Goal: Task Accomplishment & Management: Complete application form

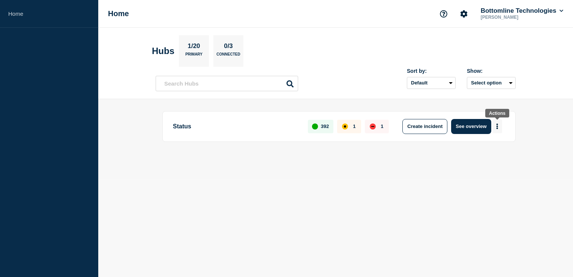
click at [494, 126] on button "More actions" at bounding box center [498, 126] width 10 height 14
click at [492, 147] on button "Create maintenance" at bounding box center [494, 149] width 51 height 6
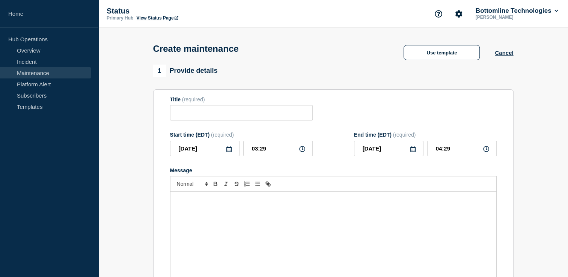
click at [274, 106] on div "Title (required)" at bounding box center [241, 108] width 143 height 24
click at [263, 112] on input "Title" at bounding box center [241, 112] width 143 height 15
paste input "Network Maintenance: GB 00 C13 rack TOR switches Upgrade"
drag, startPoint x: 199, startPoint y: 114, endPoint x: 227, endPoint y: 116, distance: 27.8
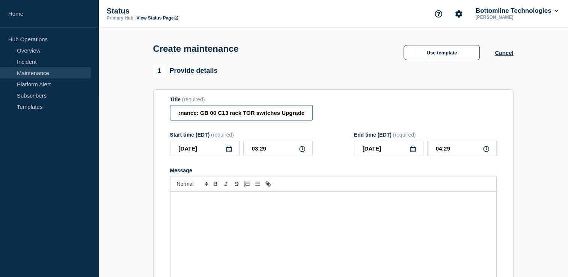
click at [227, 116] on input "Network Maintenance: GB 00 C13 rack TOR switches Upgrade" at bounding box center [241, 112] width 143 height 15
type input "Network Maintenance: CH08 RACK-101 switches Upgrade."
click at [230, 151] on icon at bounding box center [229, 149] width 6 height 6
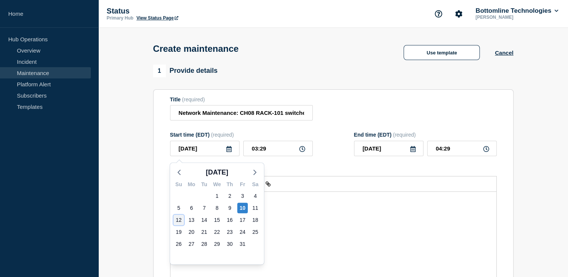
click at [179, 221] on div "12" at bounding box center [178, 220] width 11 height 11
type input "[DATE]"
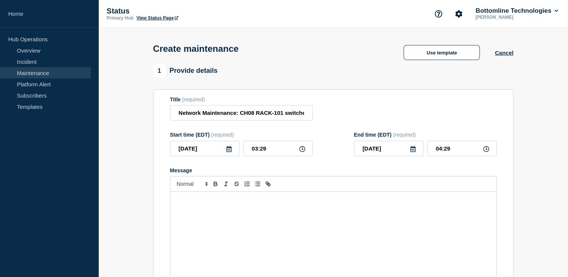
click at [230, 150] on icon at bounding box center [229, 149] width 6 height 6
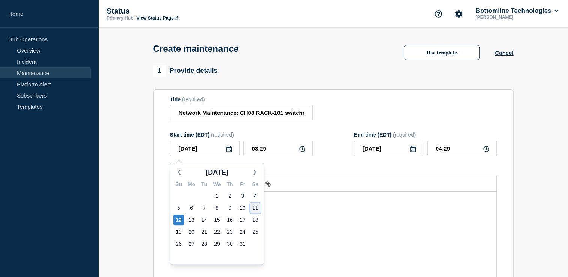
click at [254, 207] on div "11" at bounding box center [255, 208] width 11 height 11
type input "[DATE]"
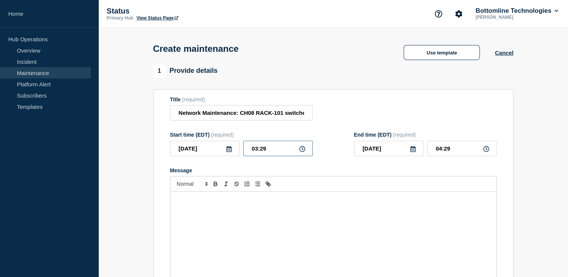
click at [281, 149] on input "03:29" at bounding box center [277, 148] width 69 height 15
click at [301, 152] on icon at bounding box center [302, 149] width 6 height 6
click at [283, 153] on input "03:29" at bounding box center [277, 148] width 69 height 15
type input "18:29"
type input "19:29"
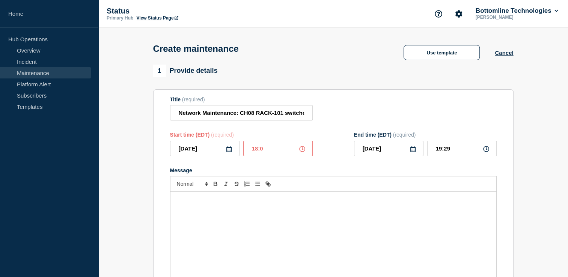
type input "18:00"
click at [442, 151] on input "19:00" at bounding box center [461, 148] width 69 height 15
type input "22:00"
click at [303, 218] on div "Message" at bounding box center [333, 237] width 326 height 90
click at [183, 203] on p "Message" at bounding box center [333, 199] width 314 height 7
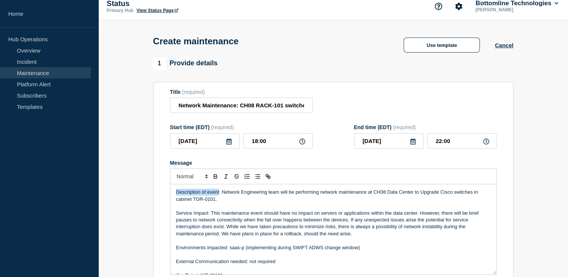
drag, startPoint x: 219, startPoint y: 194, endPoint x: 175, endPoint y: 194, distance: 44.7
click at [175, 194] on div "Description of event: Network Engineering team will be performing network maint…" at bounding box center [333, 229] width 326 height 90
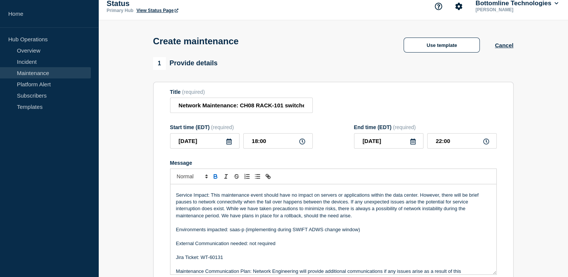
scroll to position [21, 0]
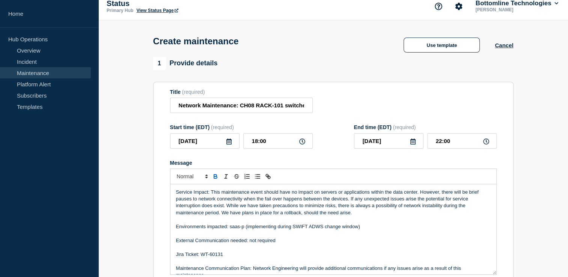
click at [208, 194] on p "Service Impact: This maintenance event should have no impact on servers or appl…" at bounding box center [333, 203] width 314 height 28
drag, startPoint x: 210, startPoint y: 195, endPoint x: 173, endPoint y: 194, distance: 37.2
click at [173, 194] on div "Description of event : Network Engineering team will be performing network main…" at bounding box center [333, 229] width 326 height 90
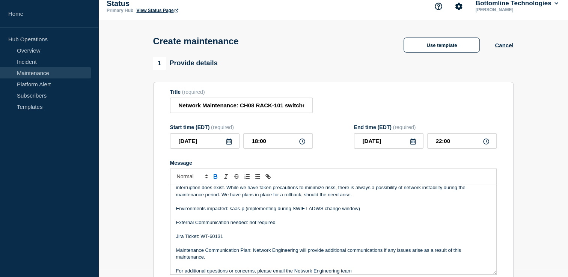
scroll to position [40, 0]
drag, startPoint x: 228, startPoint y: 210, endPoint x: 170, endPoint y: 212, distance: 58.6
click at [170, 212] on div "Description of event : Network Engineering team will be performing network main…" at bounding box center [333, 229] width 327 height 90
drag, startPoint x: 248, startPoint y: 223, endPoint x: 175, endPoint y: 224, distance: 72.4
click at [175, 224] on div "Description of event : Network Engineering team will be performing network main…" at bounding box center [333, 229] width 326 height 90
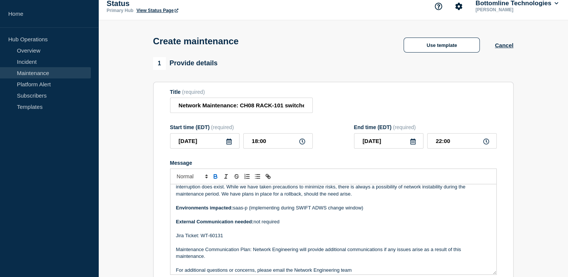
scroll to position [64, 0]
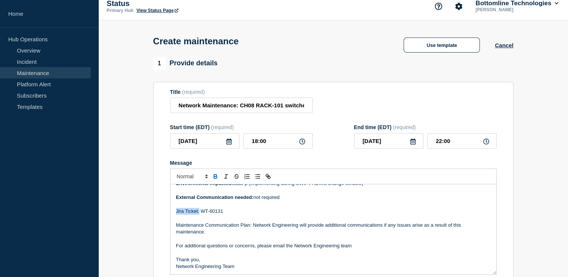
drag, startPoint x: 198, startPoint y: 213, endPoint x: 173, endPoint y: 213, distance: 24.8
click at [173, 213] on div "Description of event : Network Engineering team will be performing network main…" at bounding box center [333, 229] width 326 height 90
drag, startPoint x: 250, startPoint y: 227, endPoint x: 242, endPoint y: 227, distance: 8.6
click at [242, 227] on p "Maintenance Communication Plan: Network Engineering will provide additional com…" at bounding box center [333, 229] width 314 height 14
click at [250, 227] on p "Maintenance Communication Plan: Network Engineering will provide additional com…" at bounding box center [333, 229] width 314 height 14
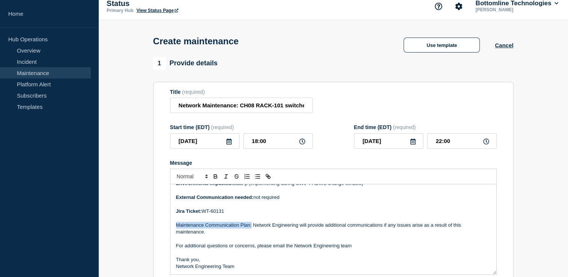
drag, startPoint x: 251, startPoint y: 227, endPoint x: 175, endPoint y: 230, distance: 76.2
click at [175, 230] on div "Description of event : Network Engineering team will be performing network main…" at bounding box center [333, 229] width 326 height 90
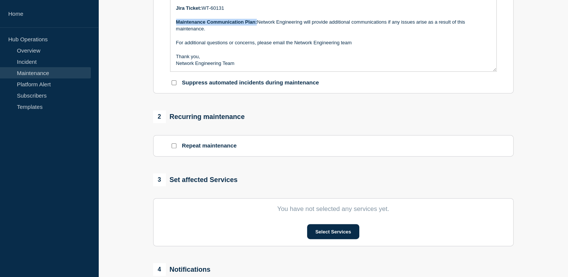
scroll to position [211, 0]
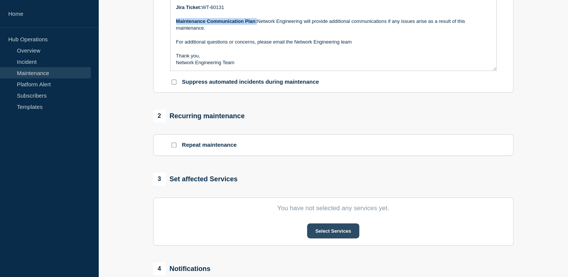
click at [330, 236] on button "Select Services" at bounding box center [333, 230] width 52 height 15
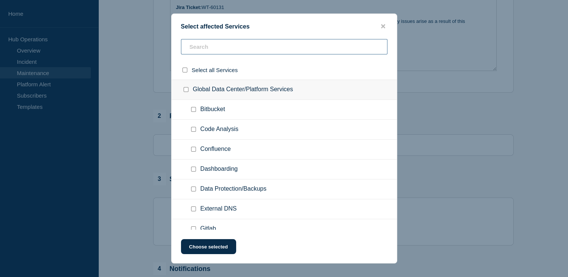
click at [228, 47] on input "text" at bounding box center [284, 46] width 206 height 15
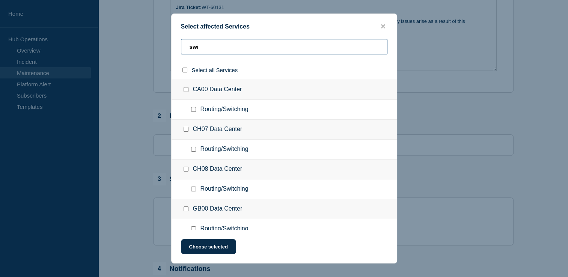
type input "swi"
click at [186, 167] on input "CH08 Data Center checkbox" at bounding box center [186, 169] width 5 height 5
checkbox input "true"
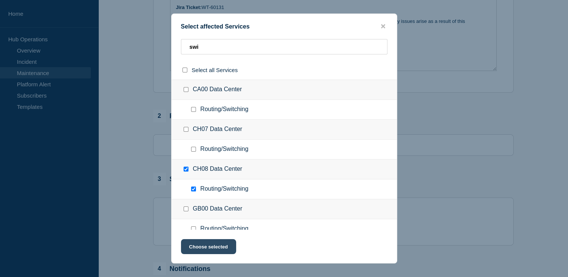
click at [216, 247] on button "Choose selected" at bounding box center [208, 246] width 55 height 15
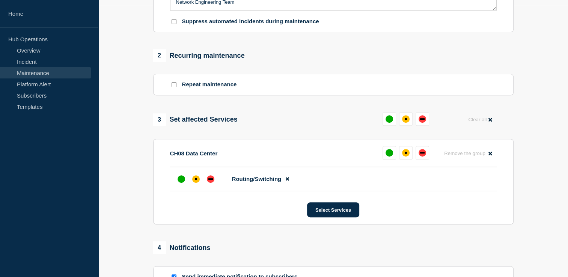
scroll to position [272, 0]
click at [181, 182] on div "up" at bounding box center [182, 179] width 8 height 8
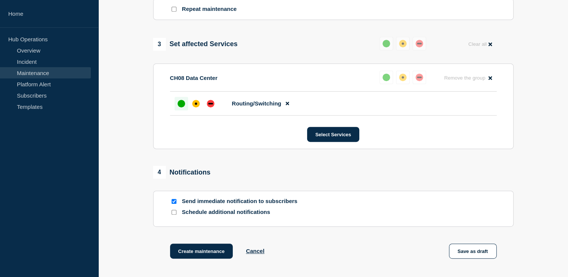
scroll to position [347, 0]
click at [179, 108] on div "up" at bounding box center [182, 104] width 8 height 8
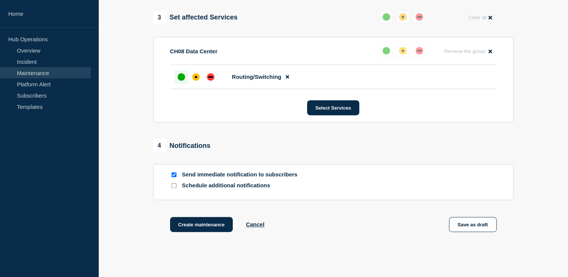
scroll to position [376, 0]
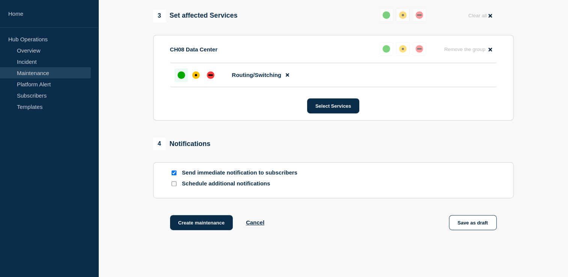
click at [176, 186] on input "Schedule additional notifications" at bounding box center [174, 183] width 5 height 5
checkbox input "true"
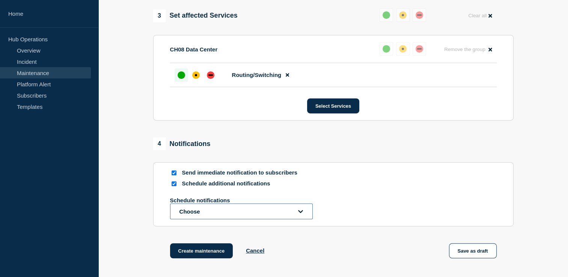
click at [237, 215] on button "Choose" at bounding box center [241, 211] width 143 height 16
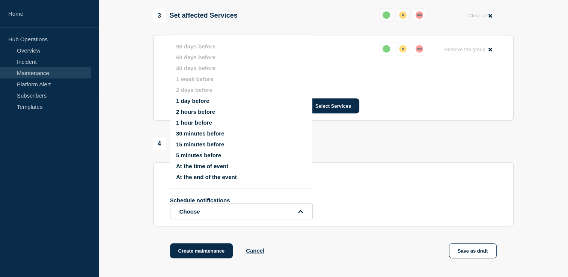
click at [200, 103] on button "1 day before" at bounding box center [192, 101] width 33 height 6
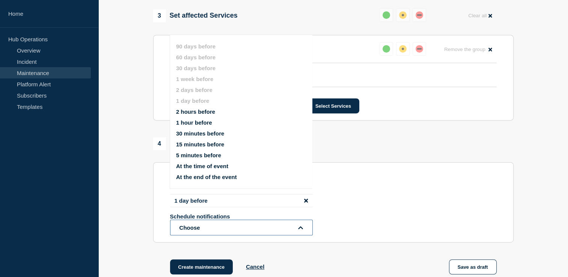
click at [206, 232] on button "Choose" at bounding box center [241, 228] width 143 height 16
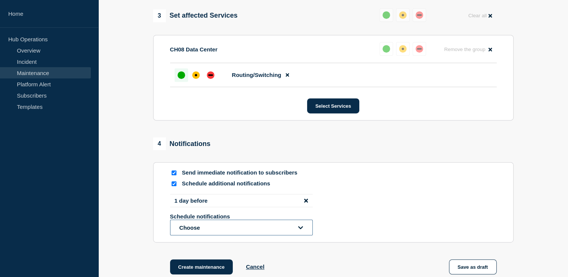
click at [206, 232] on button "Choose" at bounding box center [241, 228] width 143 height 16
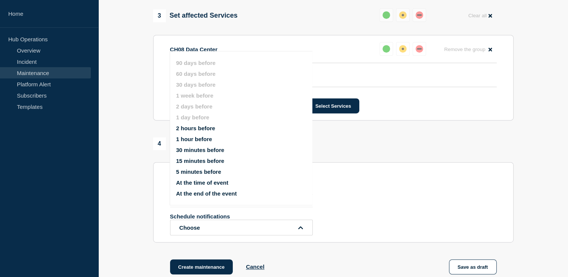
click at [198, 138] on button "1 hour before" at bounding box center [194, 139] width 36 height 6
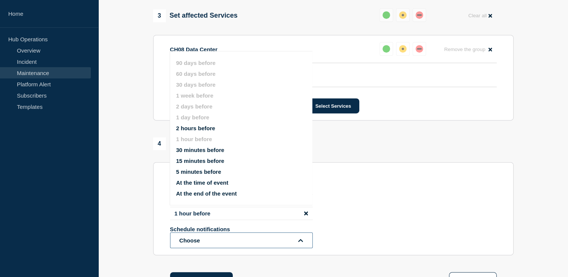
click at [205, 244] on button "Choose" at bounding box center [241, 240] width 143 height 16
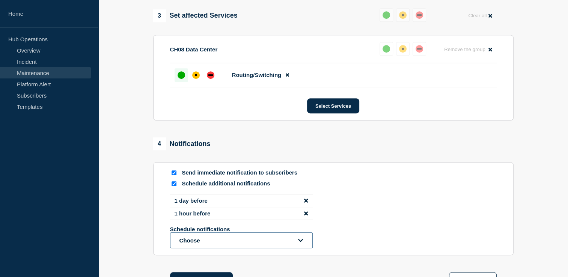
click at [205, 239] on button "Choose" at bounding box center [241, 240] width 143 height 16
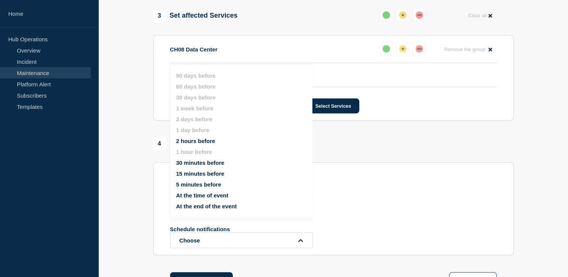
click at [190, 196] on button "At the time of event" at bounding box center [202, 195] width 52 height 6
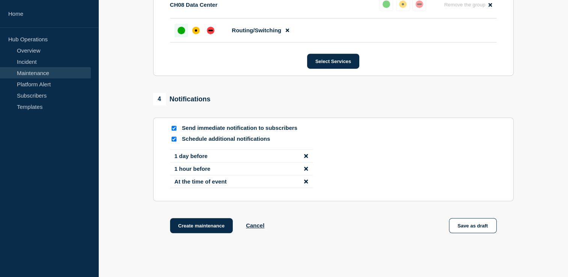
scroll to position [421, 0]
click at [304, 171] on icon "disable notification 1 hour before" at bounding box center [306, 169] width 4 height 6
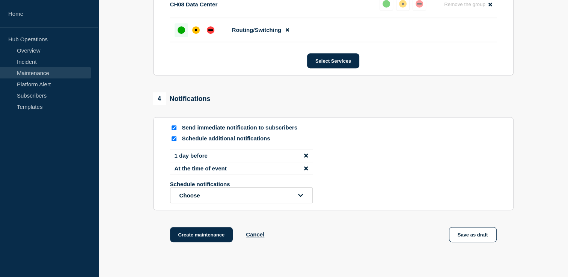
click at [241, 173] on li "At the time of event" at bounding box center [241, 168] width 143 height 13
click at [213, 173] on li "At the time of event" at bounding box center [241, 168] width 143 height 13
click at [205, 199] on button "Choose" at bounding box center [241, 195] width 143 height 16
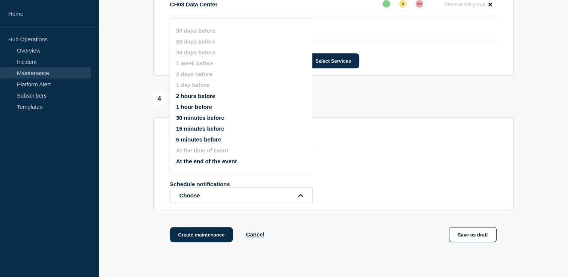
click at [205, 141] on button "5 minutes before" at bounding box center [198, 139] width 45 height 6
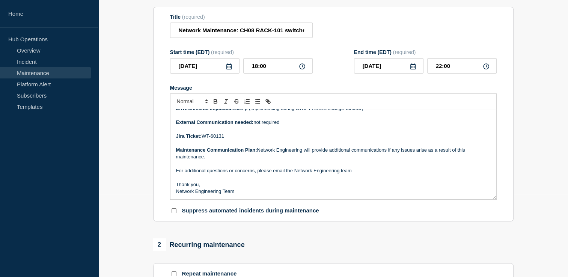
scroll to position [82, 0]
click at [176, 31] on input "Network Maintenance: CH08 RACK-101 switches Upgrade." at bounding box center [241, 30] width 143 height 15
click at [293, 34] on input "Network Maintenance: CH08 RACK-101 switches Upgrade." at bounding box center [241, 30] width 143 height 15
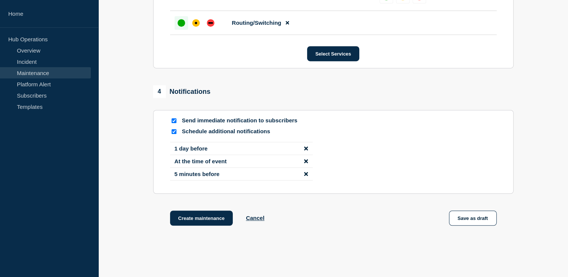
scroll to position [467, 0]
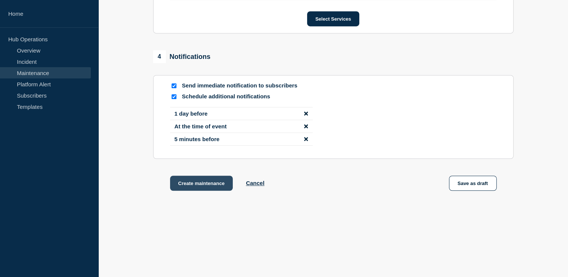
type input "Network Maintenance: CH08 RACK-101 switche Upgrade."
click at [216, 183] on button "Create maintenance" at bounding box center [201, 183] width 63 height 15
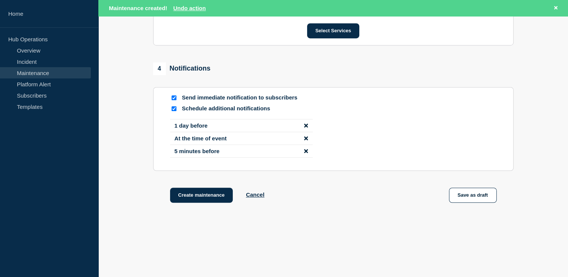
scroll to position [483, 0]
